Goal: Task Accomplishment & Management: Use online tool/utility

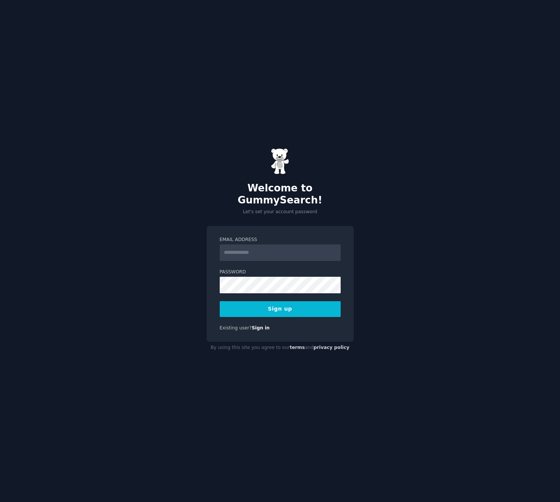
click at [284, 244] on input "Email Address" at bounding box center [280, 252] width 121 height 17
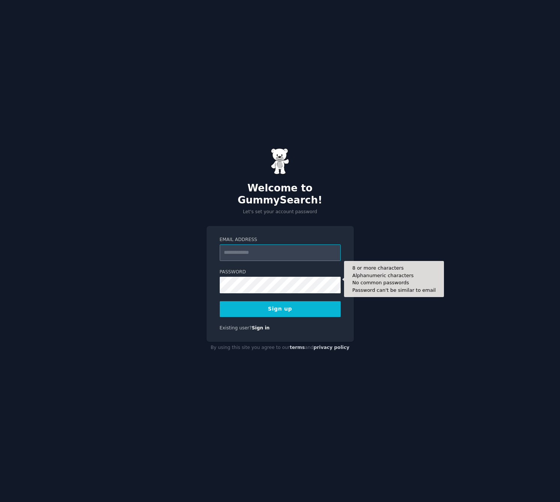
paste input "**********"
type input "**********"
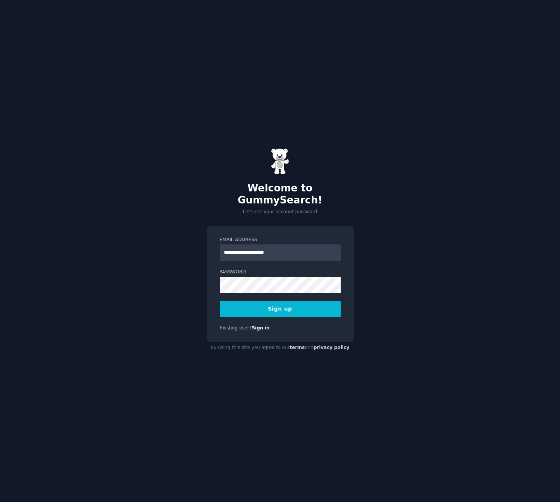
click at [289, 301] on button "Sign up" at bounding box center [280, 309] width 121 height 16
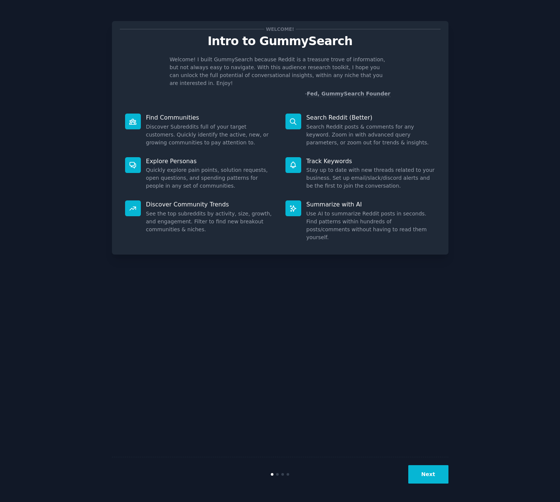
click at [427, 471] on button "Next" at bounding box center [429, 474] width 40 height 18
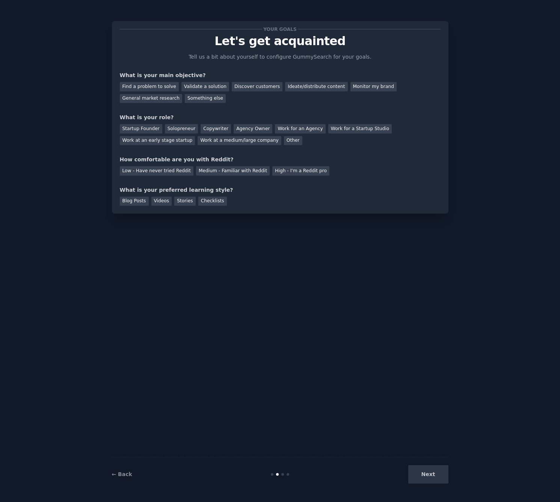
click at [418, 473] on div "Next" at bounding box center [392, 474] width 112 height 18
click at [310, 85] on div "Ideate/distribute content" at bounding box center [316, 86] width 62 height 9
click at [310, 84] on div "Ideate/distribute content" at bounding box center [316, 86] width 62 height 9
click at [168, 100] on div "General market research" at bounding box center [151, 98] width 63 height 9
click at [242, 124] on div "Agency Owner" at bounding box center [253, 128] width 39 height 9
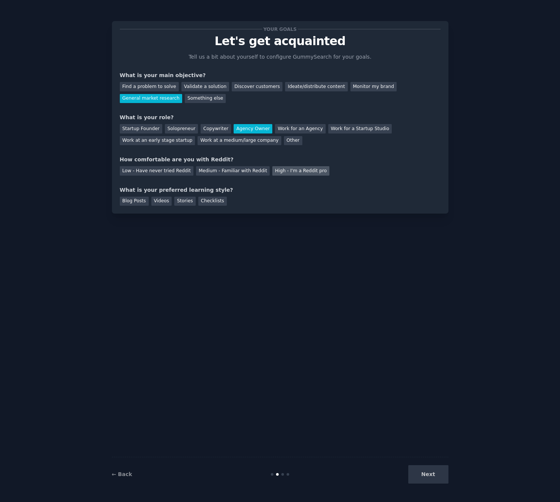
click at [274, 172] on div "High - I'm a Reddit pro" at bounding box center [300, 170] width 57 height 9
click at [164, 199] on div "Videos" at bounding box center [161, 201] width 21 height 9
click at [125, 201] on div "Blog Posts" at bounding box center [134, 201] width 29 height 9
click at [171, 201] on div "Blog Posts Videos Stories Checklists" at bounding box center [280, 200] width 321 height 12
click at [163, 206] on div "Your goals Let's get acquainted Tell us a bit about yourself to configure Gummy…" at bounding box center [280, 117] width 337 height 192
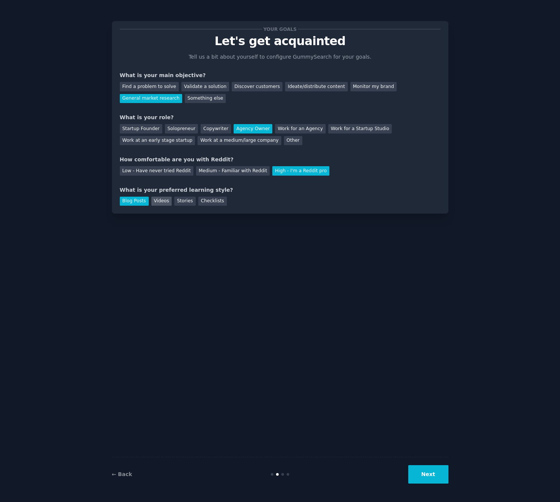
click at [162, 200] on div "Videos" at bounding box center [161, 201] width 21 height 9
click at [442, 464] on div "← Back Next" at bounding box center [280, 474] width 337 height 35
click at [442, 469] on button "Next" at bounding box center [429, 474] width 40 height 18
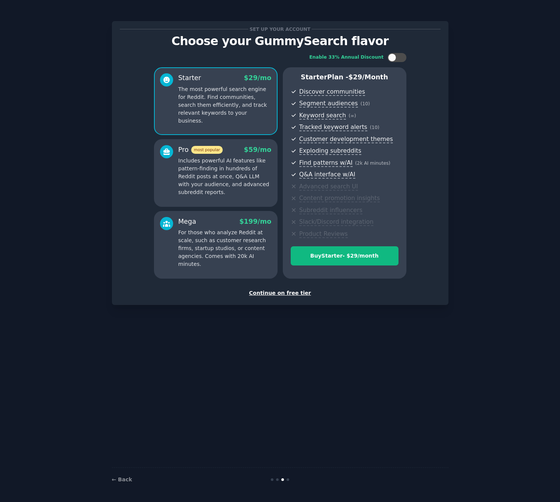
click at [281, 292] on div "Continue on free tier" at bounding box center [280, 293] width 321 height 8
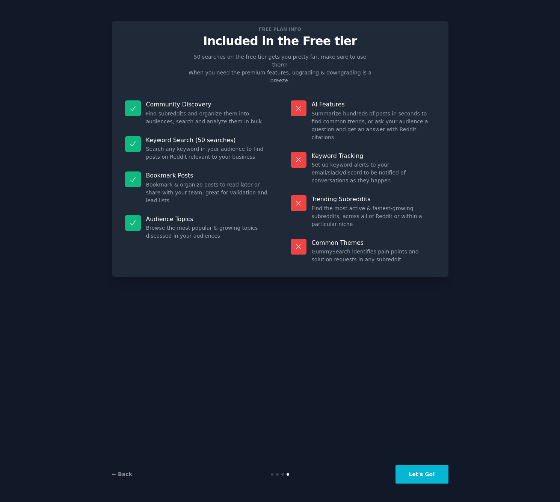
click at [431, 472] on button "Let's Go!" at bounding box center [422, 474] width 53 height 18
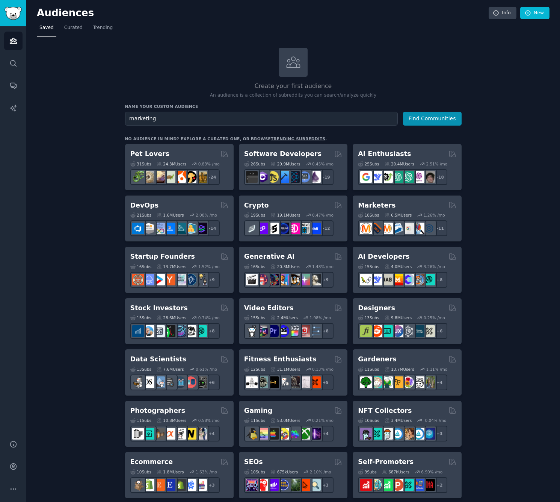
type input "marketing"
click at [403, 112] on button "Find Communities" at bounding box center [432, 119] width 59 height 14
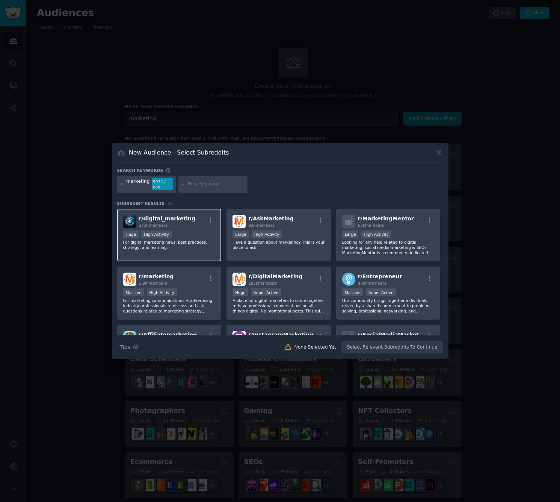
click at [188, 242] on p "For digital marketing news, best practices, strategy, and learning." at bounding box center [169, 244] width 92 height 11
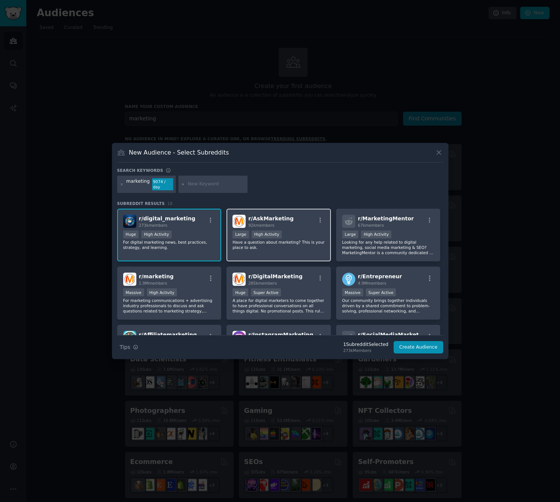
click at [276, 243] on p "Have a question about marketing? This is your place to ask." at bounding box center [279, 244] width 92 height 11
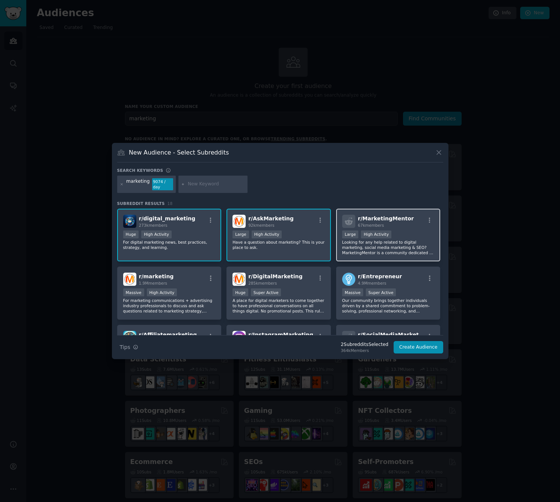
click at [364, 251] on p "Looking for any help related to digital marketing, social media marketing & SEO…" at bounding box center [388, 247] width 92 height 16
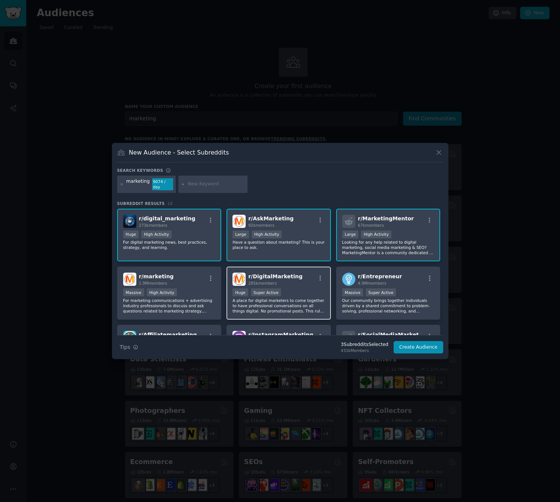
scroll to position [9, 0]
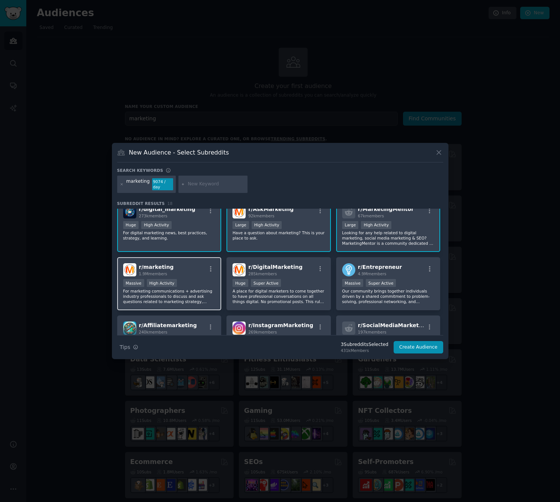
click at [172, 272] on div "r/ marketing 1.9M members" at bounding box center [169, 269] width 92 height 13
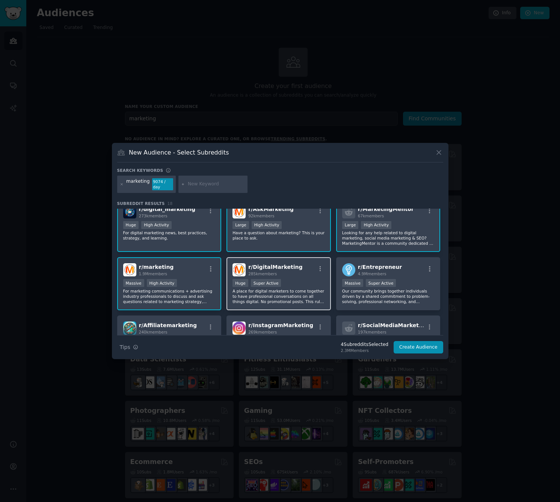
click at [297, 278] on div "r/ DigitalMarketing 285k members Huge Super Active A place for digital marketer…" at bounding box center [279, 283] width 104 height 53
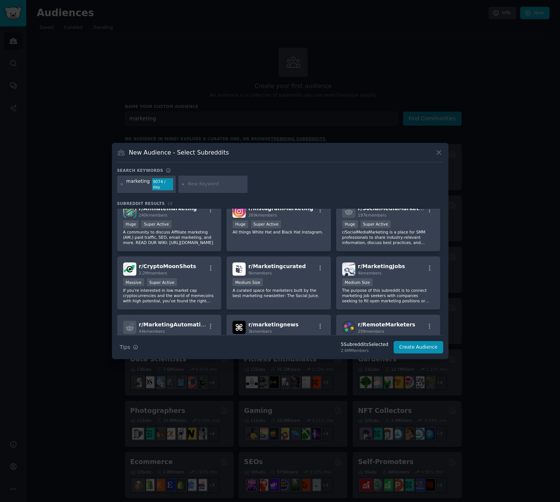
scroll to position [0, 0]
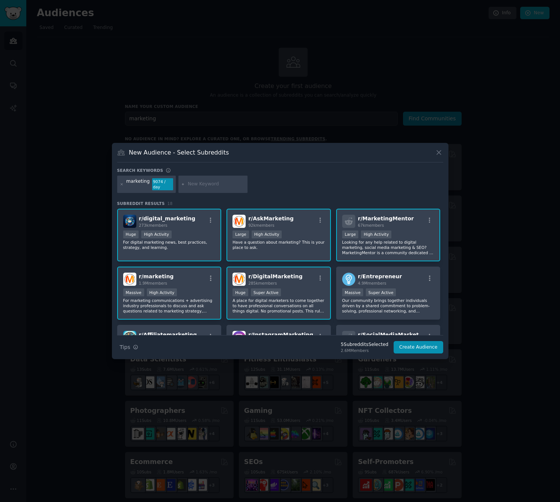
click at [203, 186] on input "text" at bounding box center [216, 184] width 57 height 7
type input "acquisition"
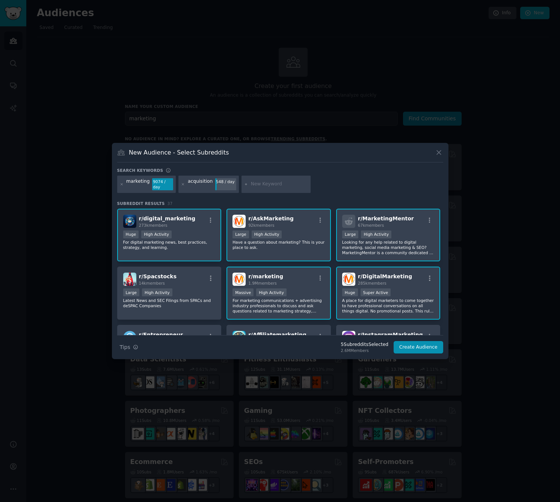
scroll to position [80, 0]
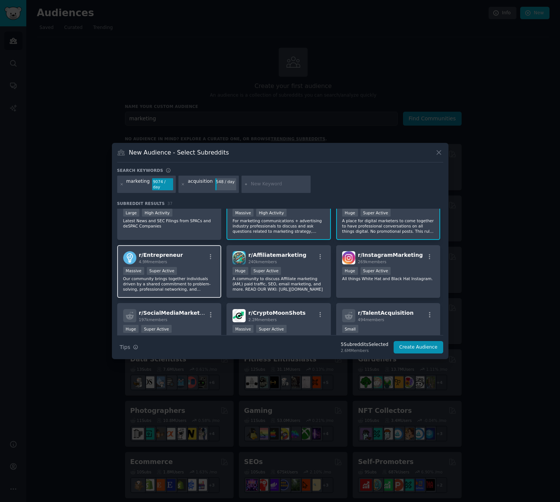
click at [191, 264] on div "r/ Entrepreneur 4.9M members 1,000,000+ members Massive Super Active Our commun…" at bounding box center [169, 271] width 104 height 53
click at [189, 322] on div "r/ SocialMediaMarketing 197k members Huge Super Active r/SocialMediaMarketing i…" at bounding box center [169, 329] width 104 height 53
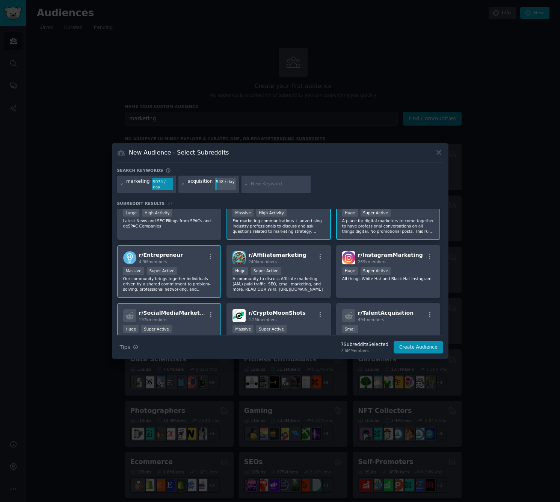
scroll to position [213, 0]
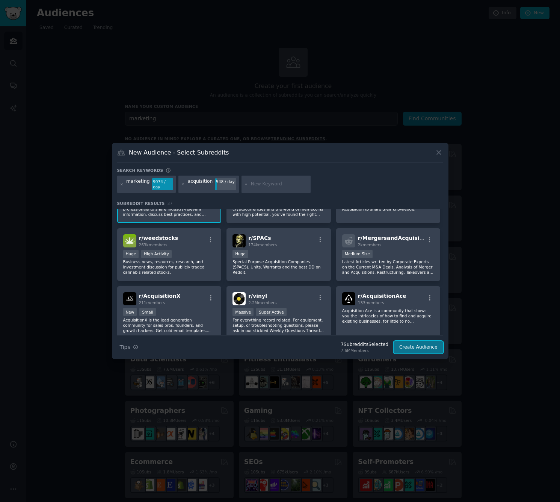
click at [420, 347] on button "Create Audience" at bounding box center [419, 347] width 50 height 13
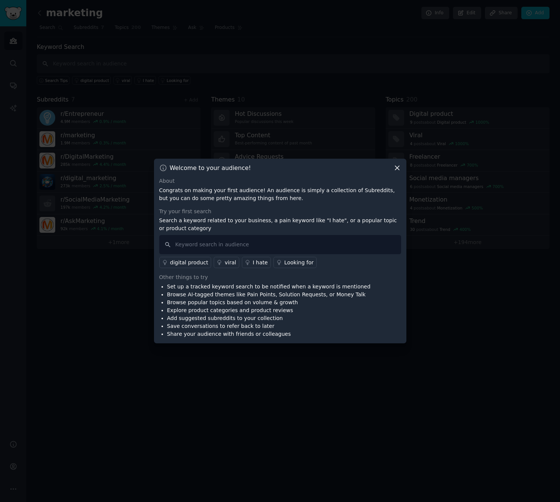
click at [396, 167] on icon at bounding box center [398, 168] width 8 height 8
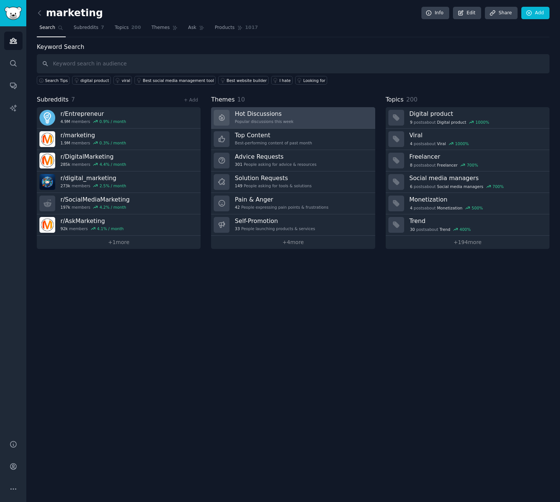
click at [326, 122] on link "Hot Discussions Popular discussions this week" at bounding box center [293, 117] width 164 height 21
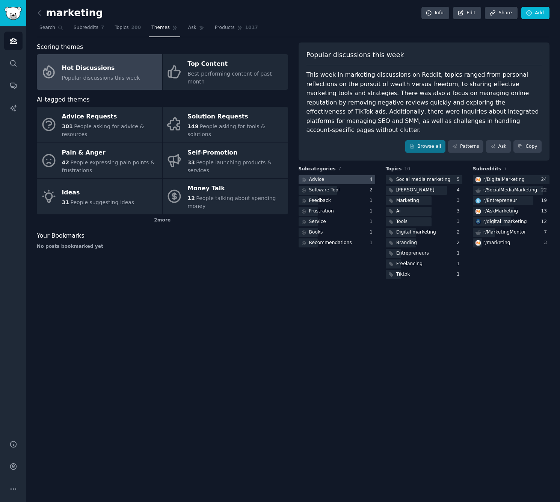
click at [351, 175] on div at bounding box center [337, 179] width 77 height 9
